Goal: Information Seeking & Learning: Find specific fact

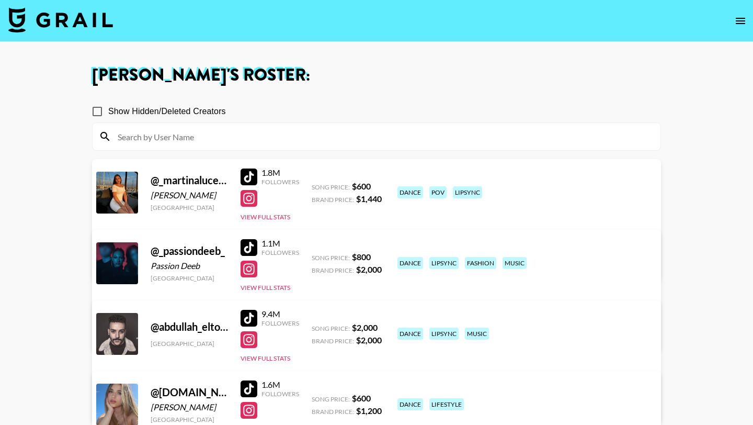
click at [253, 139] on input at bounding box center [382, 136] width 543 height 17
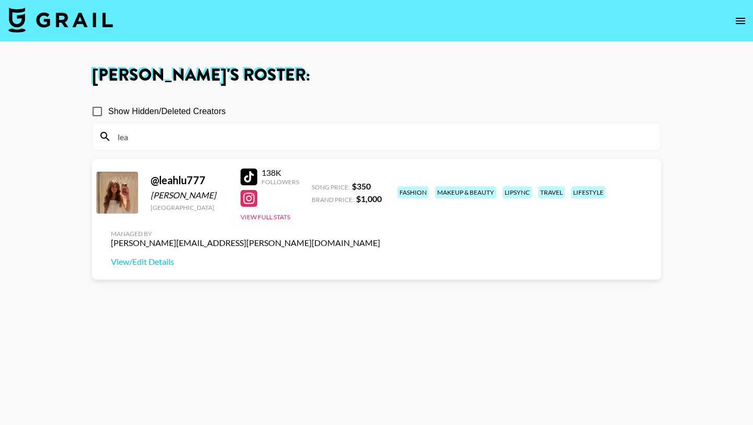
type input "lea"
click at [230, 141] on input "lea" at bounding box center [382, 136] width 543 height 17
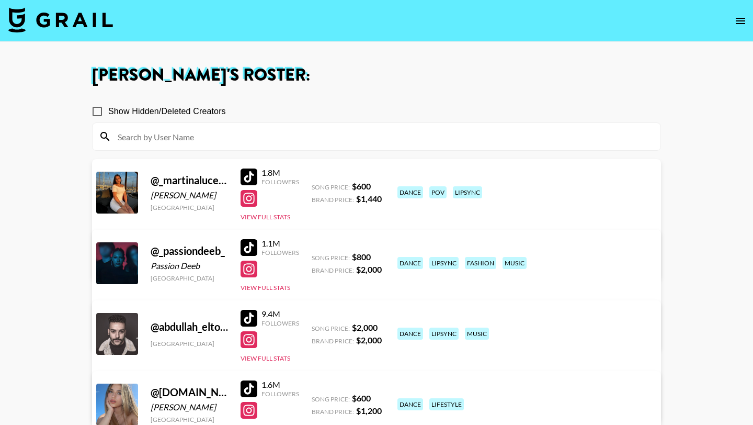
click at [237, 124] on div at bounding box center [377, 136] width 568 height 27
click at [230, 138] on input at bounding box center [382, 136] width 543 height 17
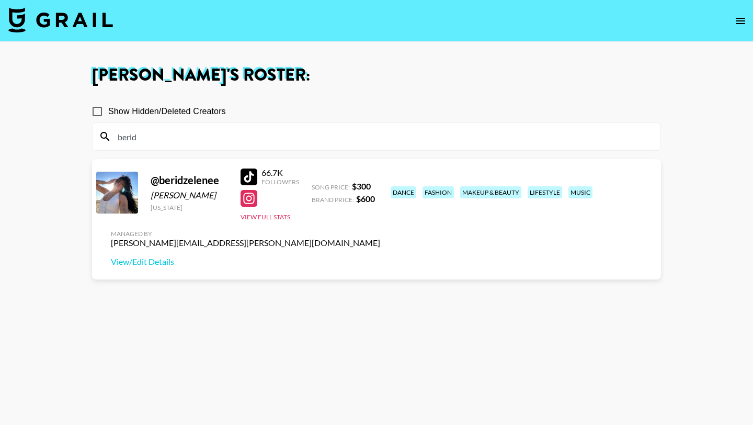
type input "berid"
click at [254, 179] on div at bounding box center [249, 176] width 17 height 17
click at [203, 140] on input "berid" at bounding box center [382, 136] width 543 height 17
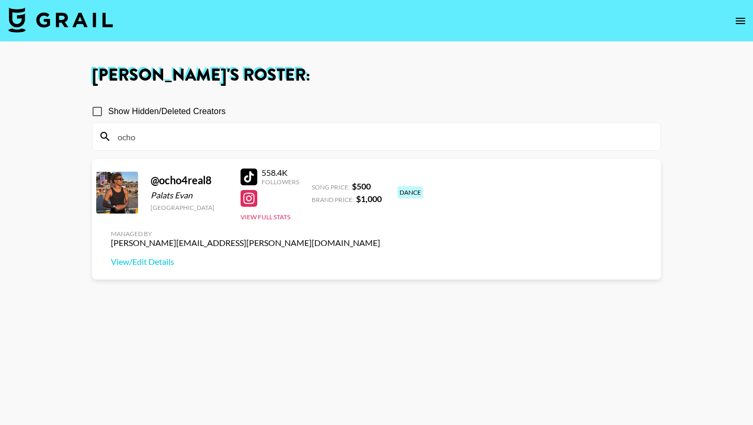
type input "ocho"
click at [246, 178] on div at bounding box center [249, 176] width 17 height 17
click at [223, 130] on input "ocho" at bounding box center [382, 136] width 543 height 17
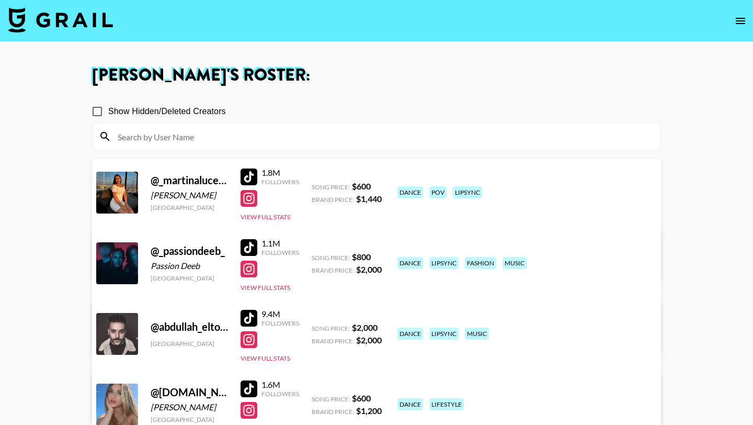
click at [254, 258] on div "1.1M Followers View Full Stats" at bounding box center [270, 263] width 59 height 58
click at [252, 255] on div "1.1M Followers" at bounding box center [270, 247] width 59 height 18
click at [247, 246] on div at bounding box center [249, 247] width 17 height 17
click at [246, 265] on div at bounding box center [249, 269] width 17 height 17
click at [80, 21] on img at bounding box center [60, 19] width 105 height 25
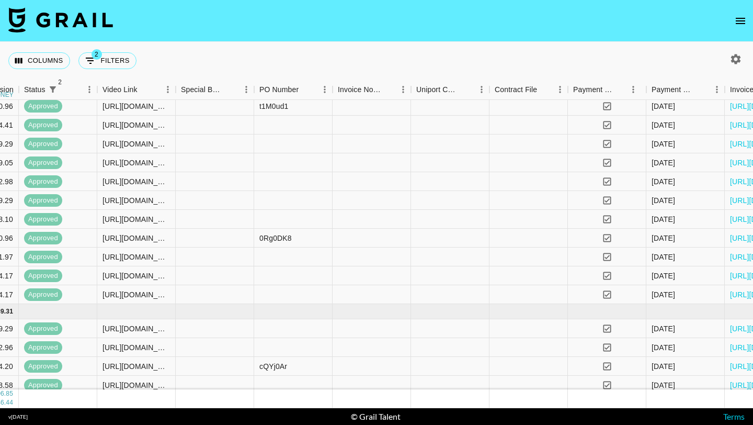
scroll to position [21, 1075]
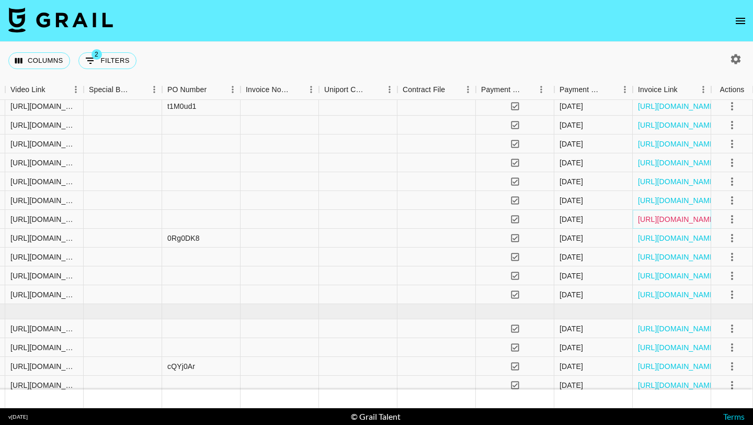
click at [660, 219] on link "[URL][DOMAIN_NAME]" at bounding box center [677, 219] width 79 height 10
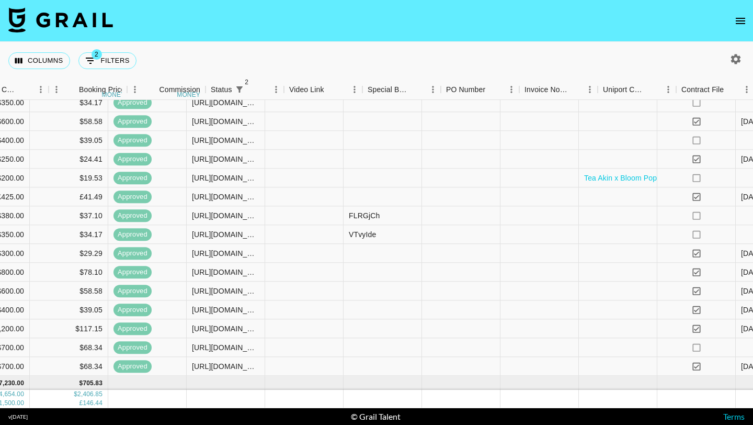
scroll to position [454, 1075]
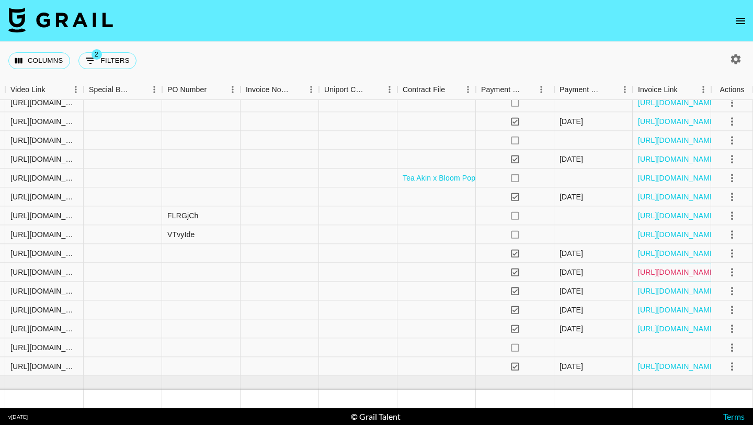
click at [641, 275] on link "[URL][DOMAIN_NAME]" at bounding box center [677, 272] width 79 height 10
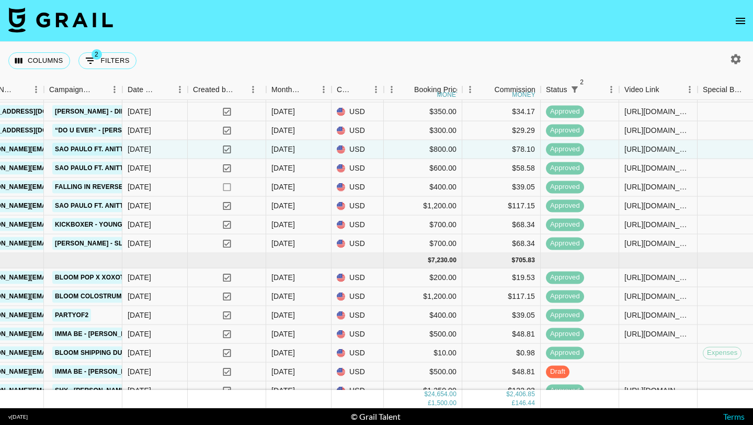
scroll to position [753, 461]
